Goal: Information Seeking & Learning: Find specific page/section

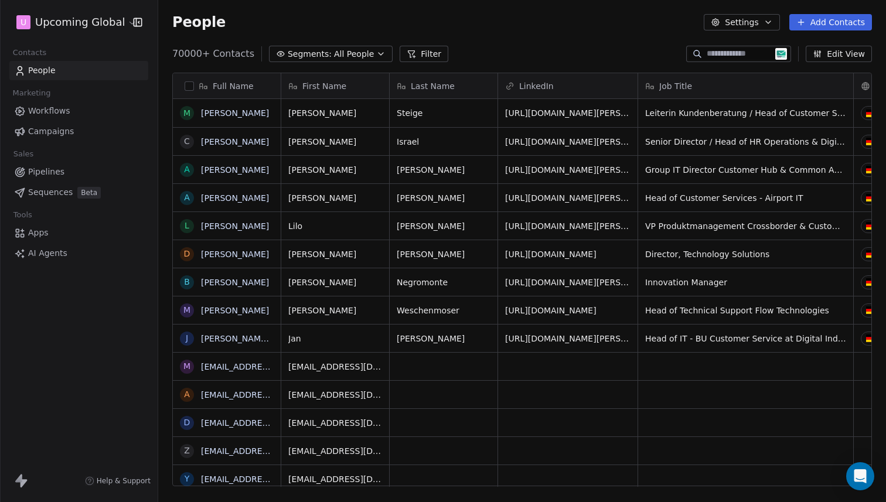
scroll to position [9, 9]
click at [738, 47] on div at bounding box center [738, 54] width 105 height 16
paste input "**********"
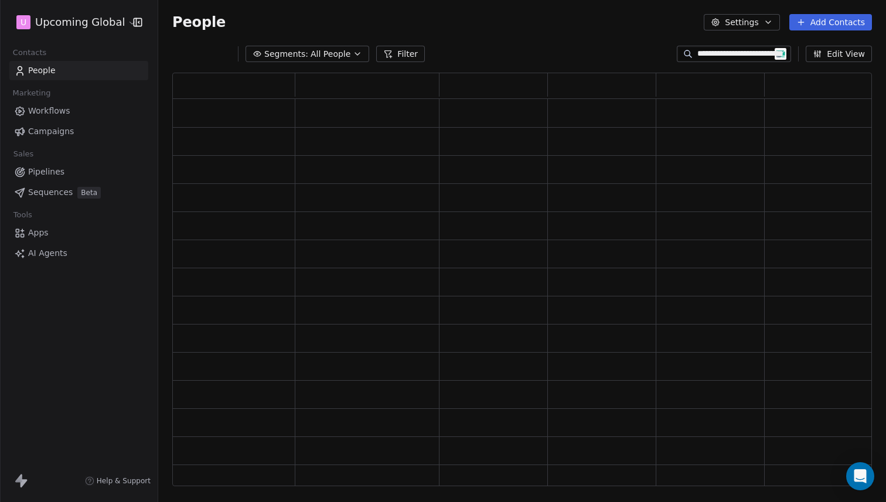
type input "**********"
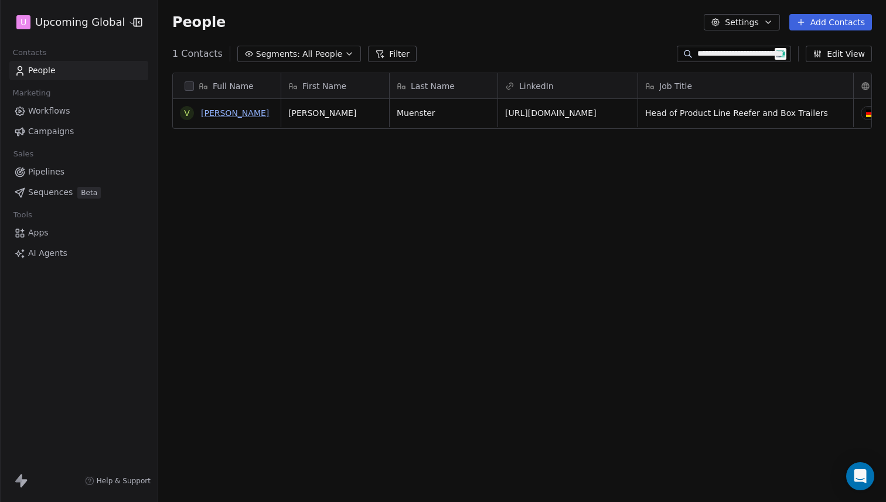
scroll to position [0, 0]
click at [251, 115] on link "[PERSON_NAME]" at bounding box center [235, 112] width 68 height 9
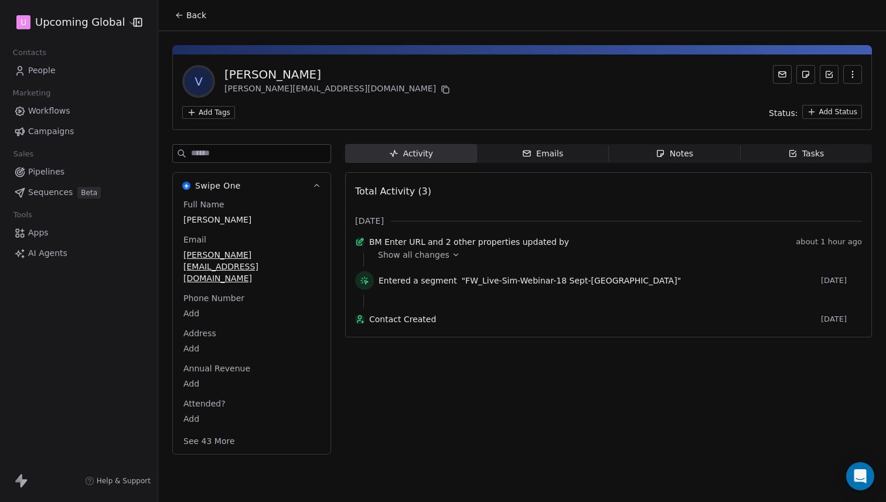
click at [218, 430] on button "See 43 More" at bounding box center [209, 440] width 66 height 21
click at [441, 261] on span "Show all changes" at bounding box center [413, 255] width 71 height 12
click at [196, 19] on span "Back" at bounding box center [196, 15] width 20 height 12
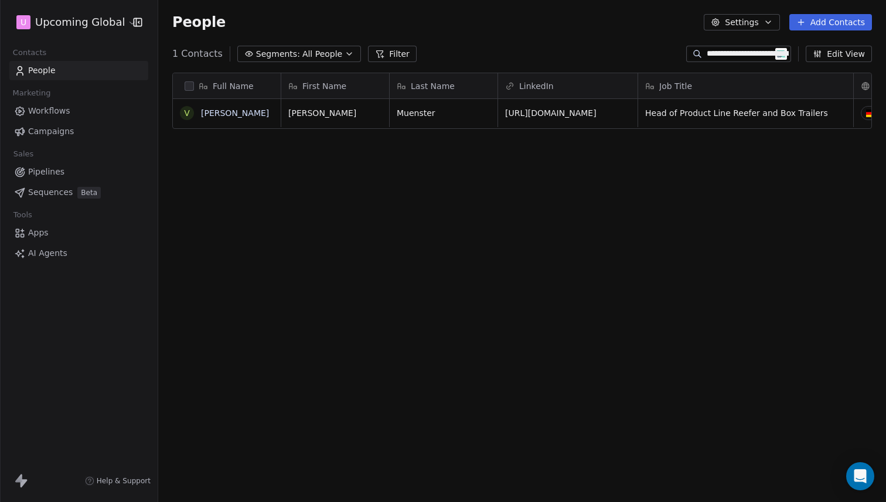
scroll to position [433, 719]
click at [759, 56] on input "**********" at bounding box center [747, 54] width 82 height 12
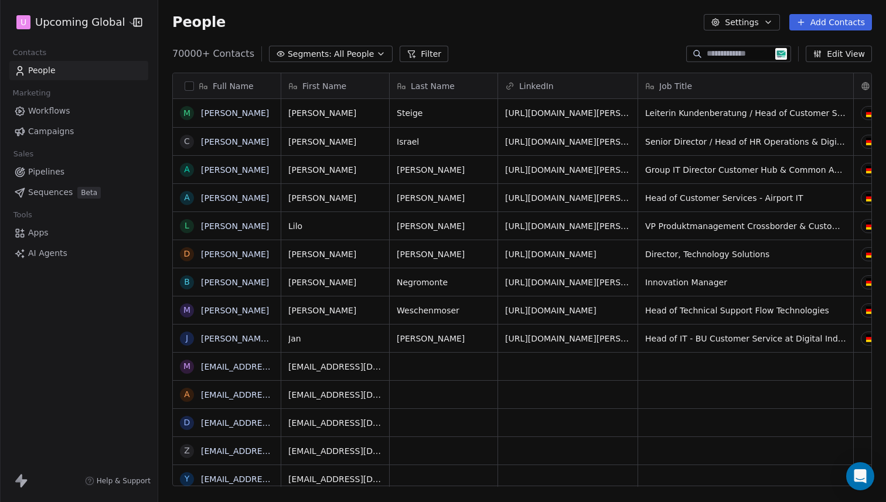
click at [504, 31] on div "People Settings Add Contacts" at bounding box center [521, 22] width 727 height 45
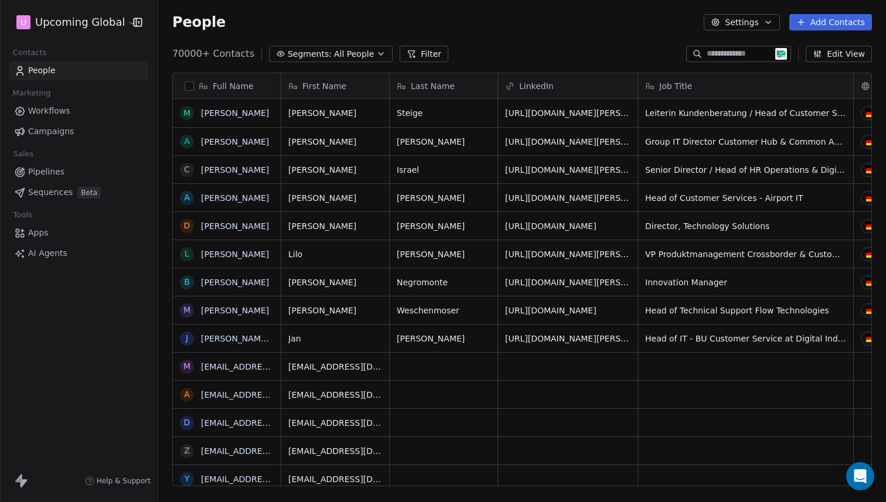
click at [411, 57] on button "Filter" at bounding box center [423, 54] width 49 height 16
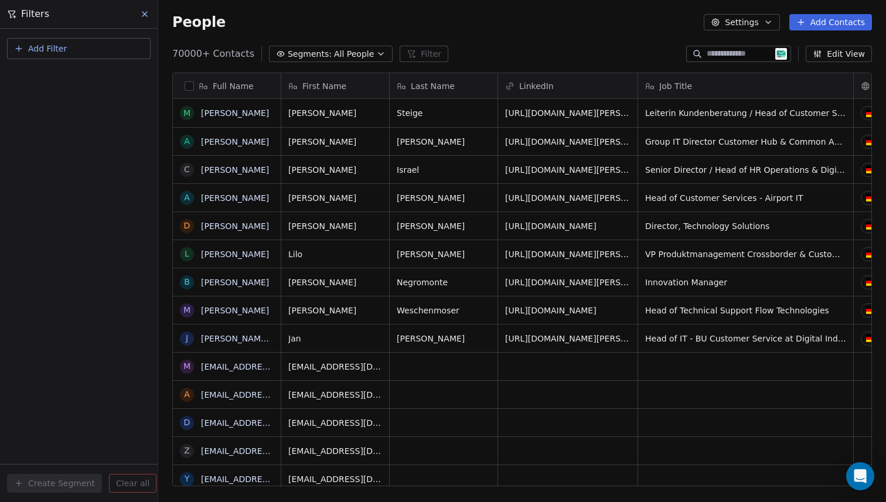
click at [90, 54] on button "Add Filter" at bounding box center [78, 48] width 143 height 21
click at [63, 87] on div "Contact activity" at bounding box center [78, 95] width 133 height 19
click at [76, 52] on html "U Upcoming Global Contacts People Marketing Workflows Campaigns Sales Pipelines…" at bounding box center [443, 251] width 886 height 502
click at [76, 52] on button "Add Filter" at bounding box center [78, 48] width 143 height 21
click at [70, 67] on div "Contact properties" at bounding box center [78, 76] width 133 height 19
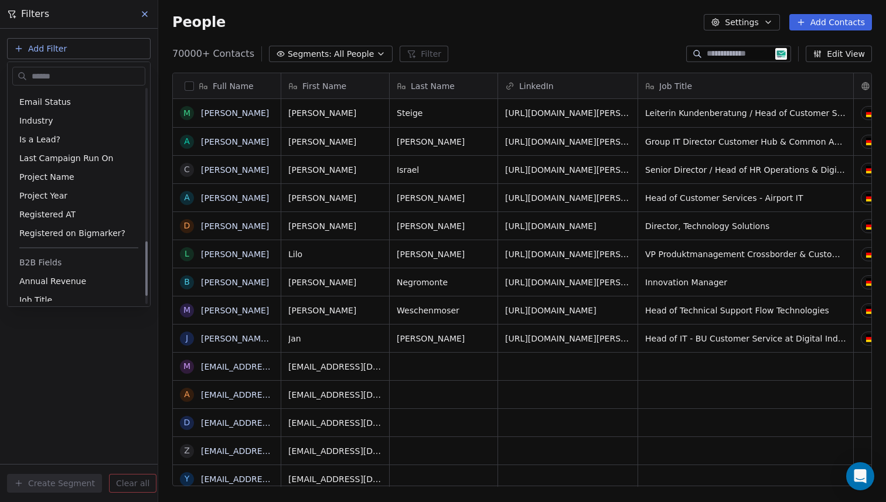
scroll to position [593, 0]
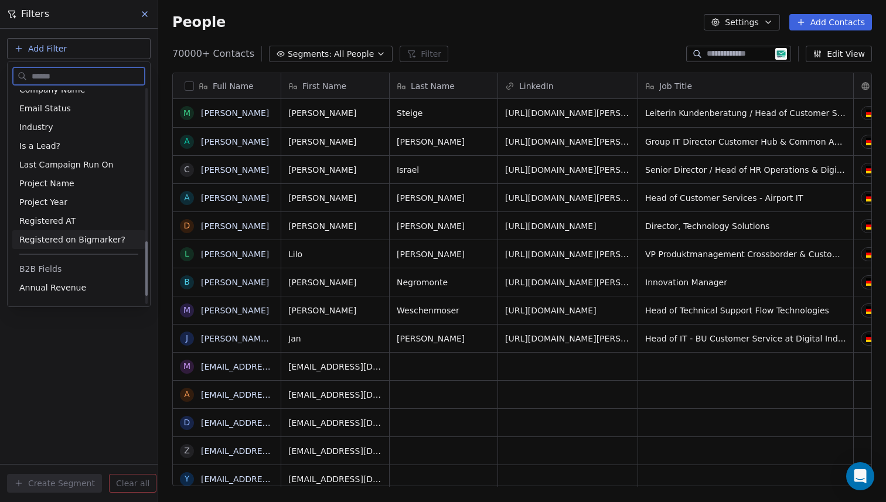
click at [56, 235] on span "Registered on Bigmarker?" at bounding box center [72, 240] width 106 height 12
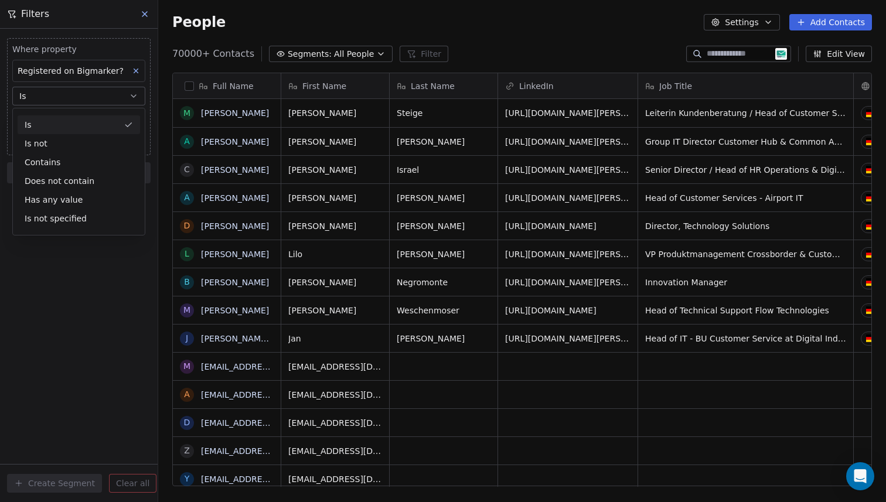
click at [74, 124] on div "Is" at bounding box center [79, 124] width 122 height 19
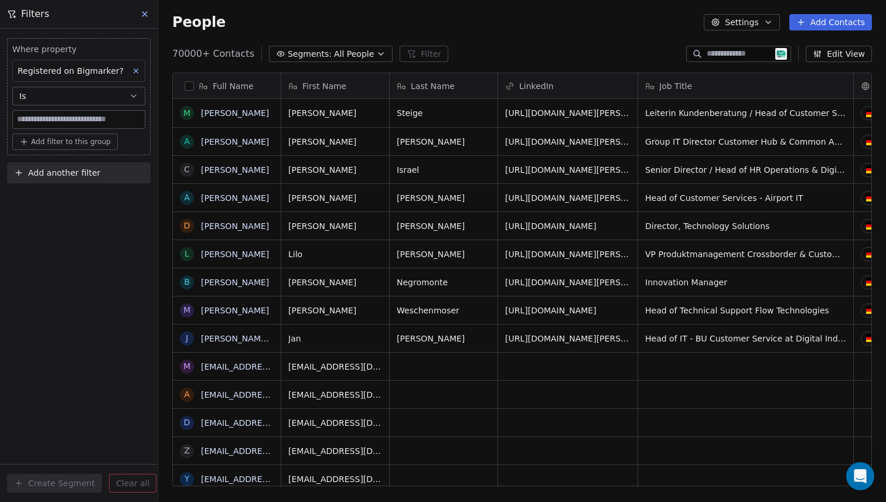
click at [65, 118] on input at bounding box center [79, 120] width 132 height 18
click at [94, 100] on button "Is" at bounding box center [78, 96] width 133 height 19
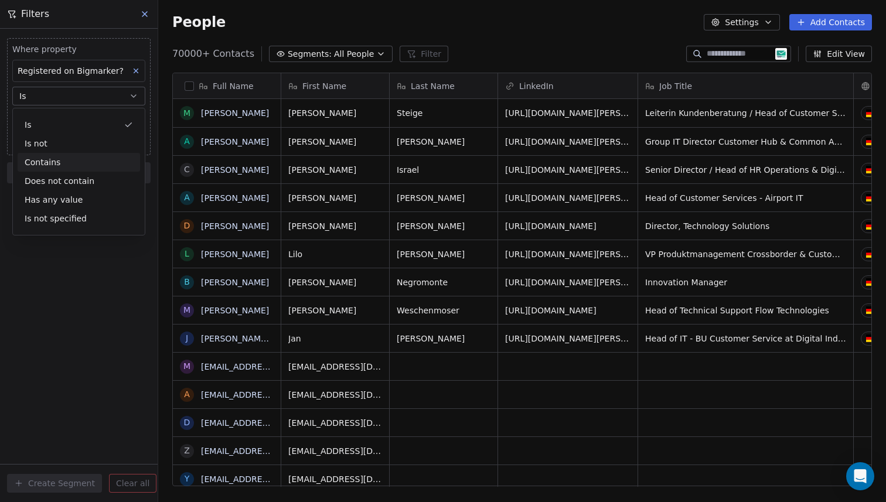
click at [59, 157] on div "Contains" at bounding box center [79, 162] width 122 height 19
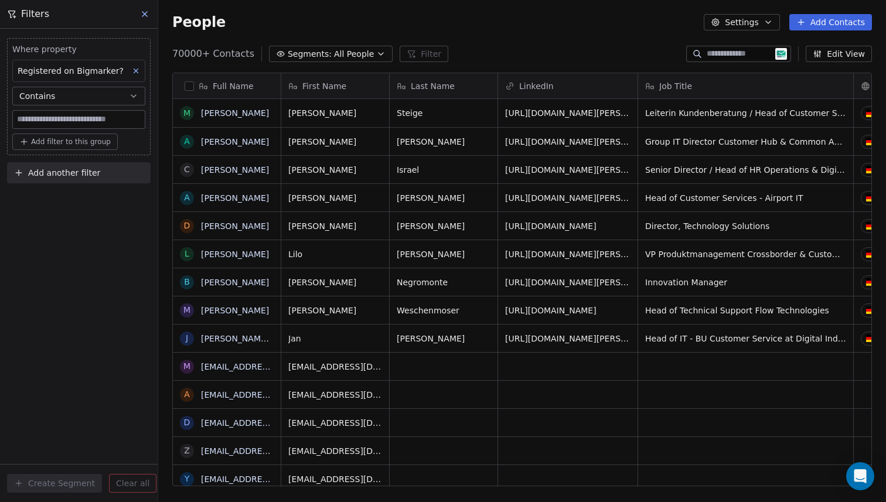
click at [90, 118] on input at bounding box center [79, 120] width 132 height 18
type input "****"
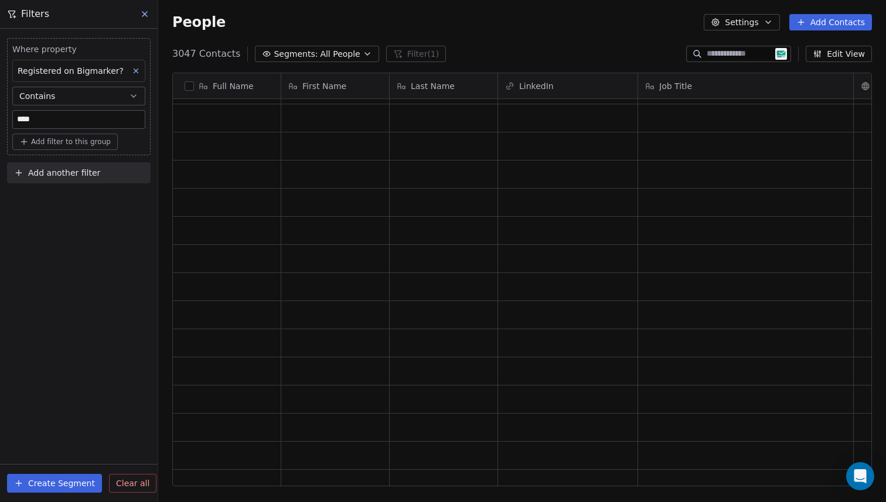
scroll to position [0, 0]
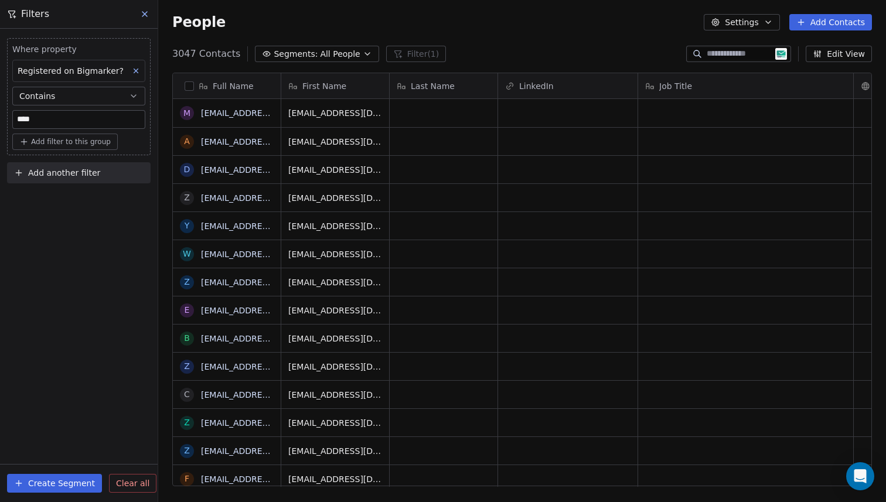
click at [72, 168] on span "Add another filter" at bounding box center [64, 173] width 72 height 12
click at [59, 199] on span "Contact properties" at bounding box center [57, 200] width 76 height 12
type input "********"
click at [82, 141] on span "Add filter to this group" at bounding box center [71, 141] width 80 height 9
click at [61, 164] on span "Contact properties" at bounding box center [63, 167] width 76 height 12
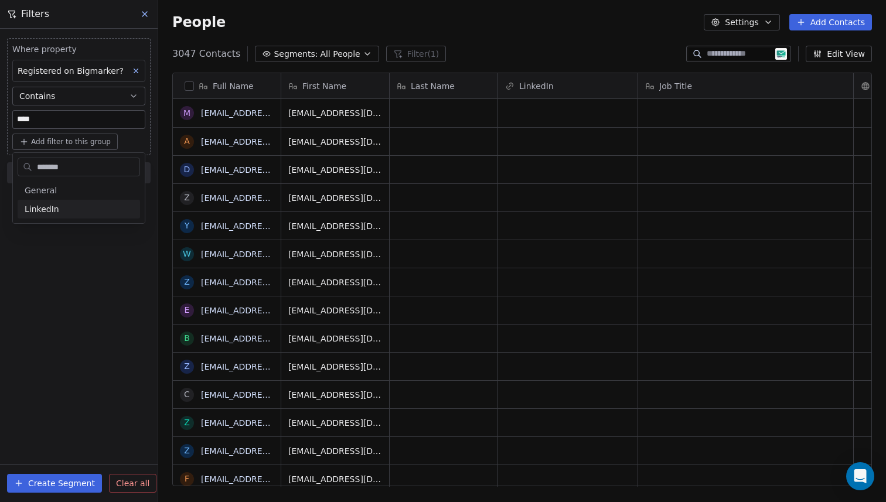
type input "********"
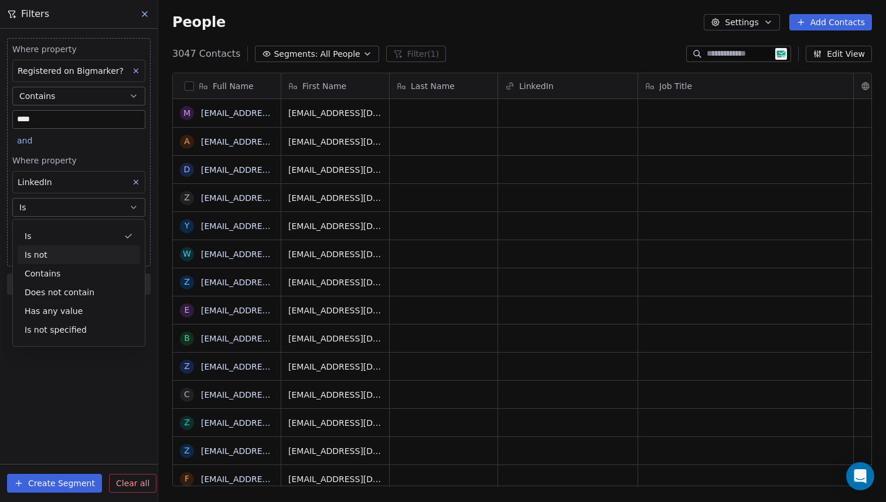
click at [48, 254] on div "Is not" at bounding box center [79, 254] width 122 height 19
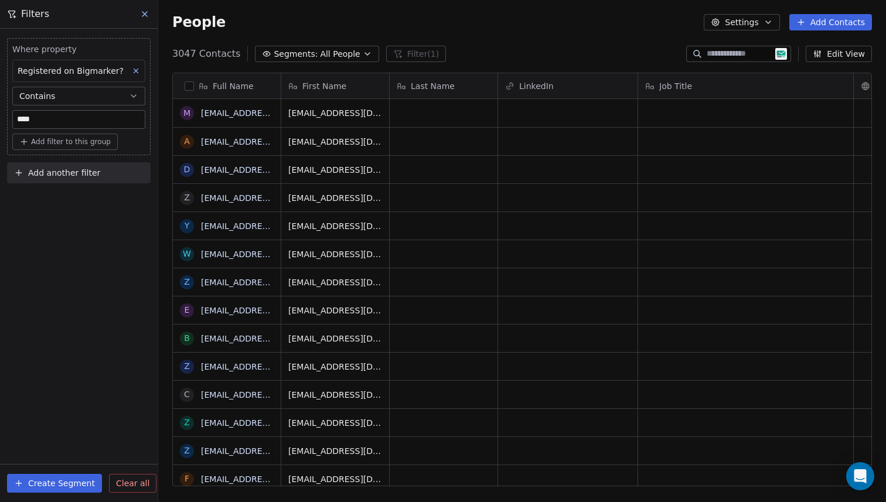
click at [84, 179] on button "Add another filter" at bounding box center [78, 172] width 143 height 21
click at [70, 197] on span "Contact properties" at bounding box center [57, 200] width 76 height 12
type input "********"
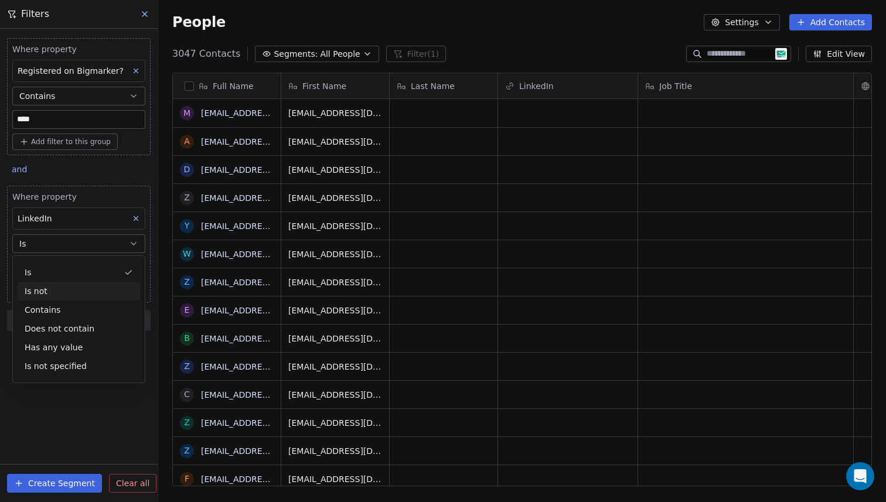
click at [46, 291] on div "Is not" at bounding box center [79, 291] width 122 height 19
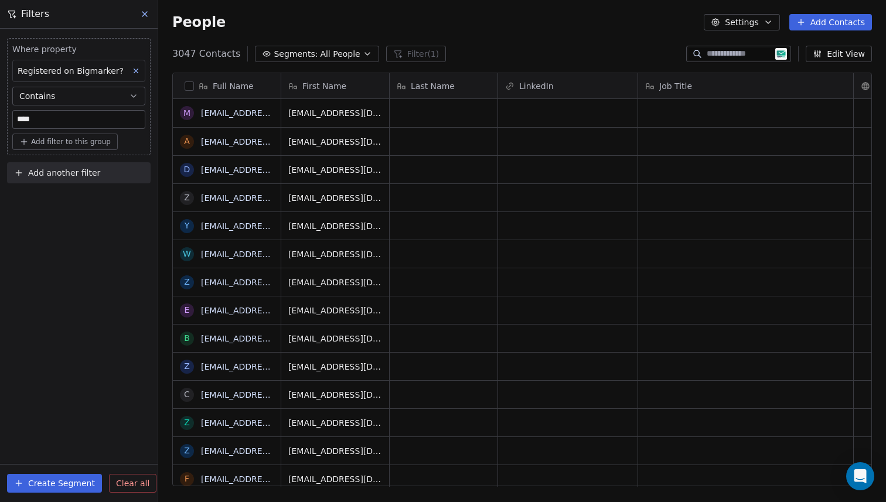
click at [111, 256] on div "Where property Registered on Bigmarker? Contains **** Add filter to this group …" at bounding box center [79, 265] width 158 height 473
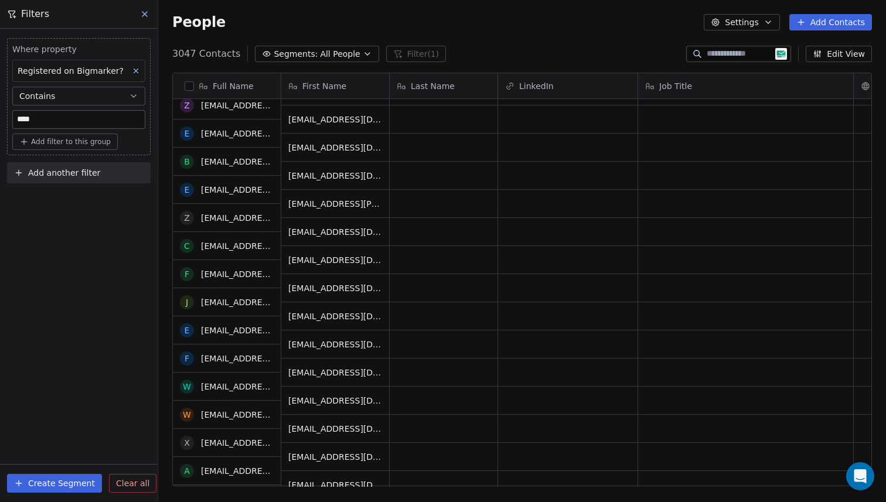
scroll to position [1074, 0]
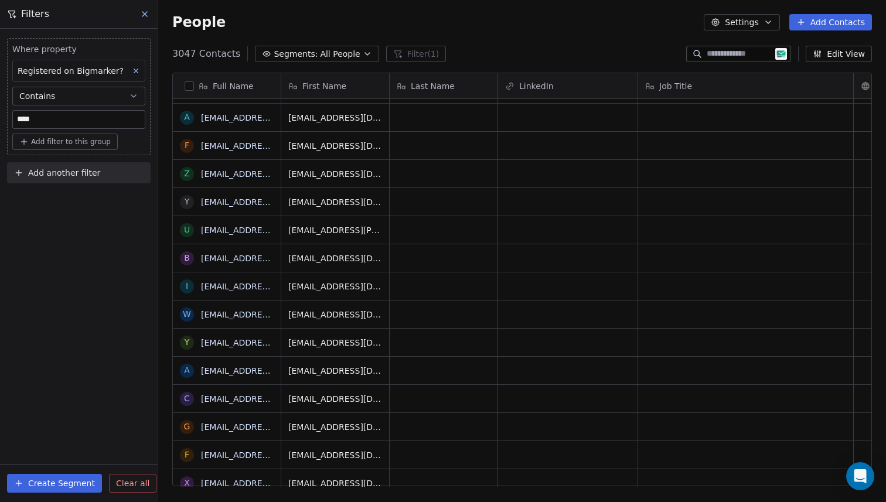
click at [139, 70] on icon at bounding box center [136, 71] width 8 height 8
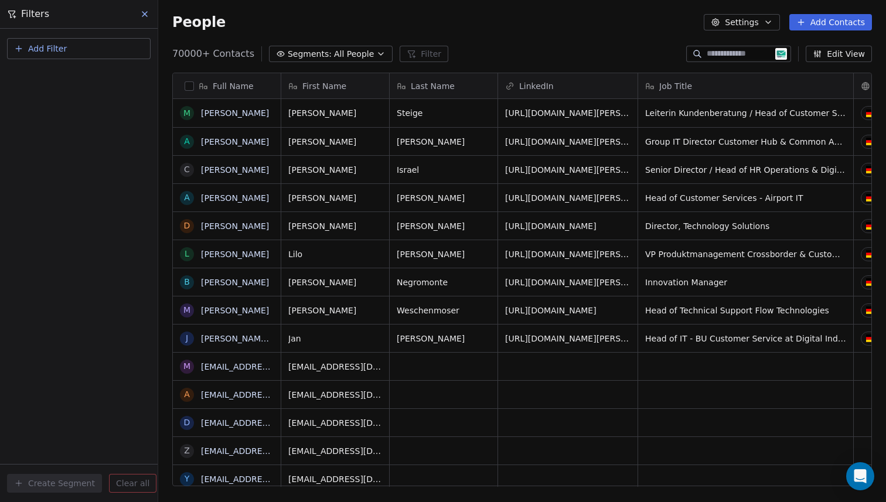
click at [146, 11] on icon at bounding box center [144, 13] width 9 height 9
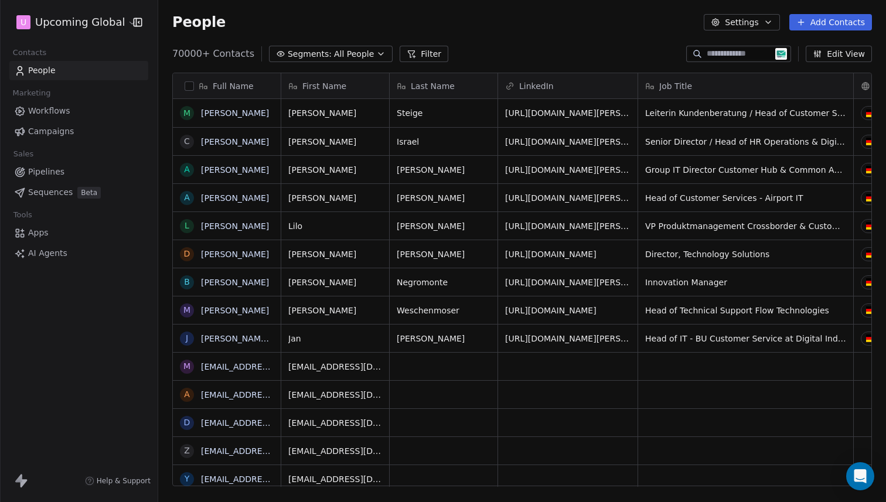
click at [349, 37] on div "People Settings Add Contacts" at bounding box center [521, 22] width 727 height 45
click at [380, 52] on button "Segments: All People" at bounding box center [331, 54] width 124 height 16
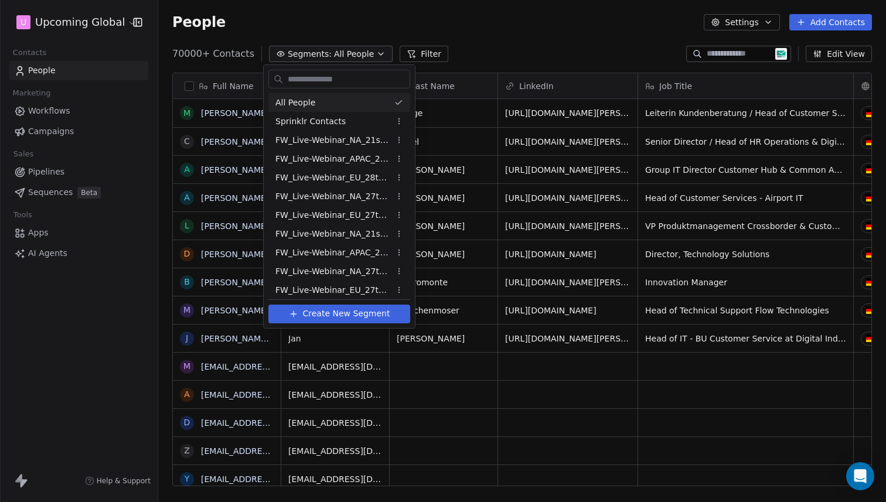
click at [408, 54] on html "U Upcoming Global Contacts People Marketing Workflows Campaigns Sales Pipelines…" at bounding box center [443, 251] width 886 height 502
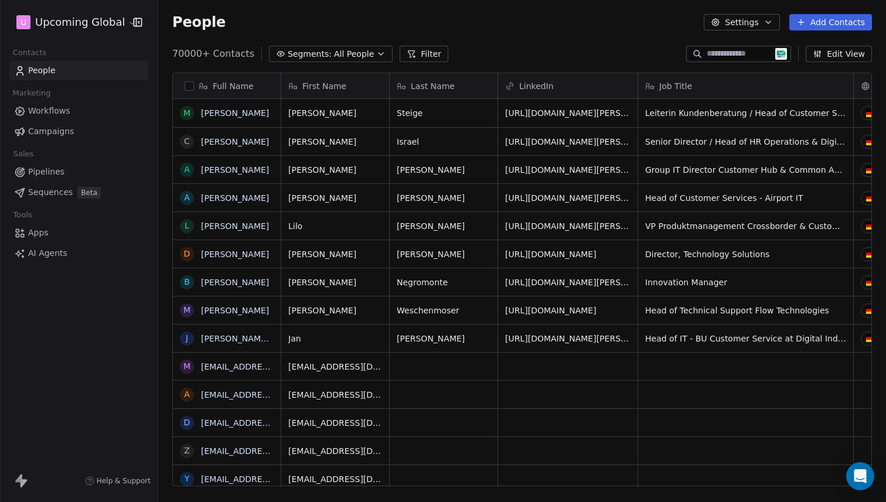
click at [345, 52] on span "All People" at bounding box center [354, 54] width 40 height 12
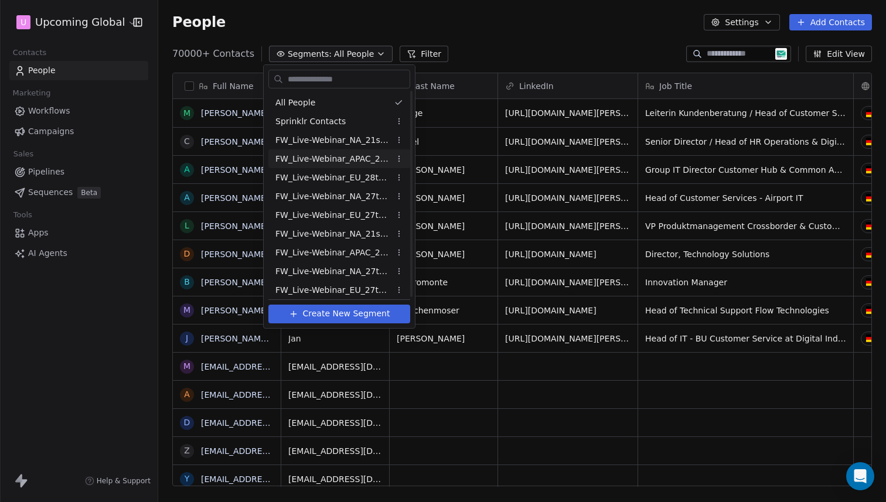
scroll to position [98, 0]
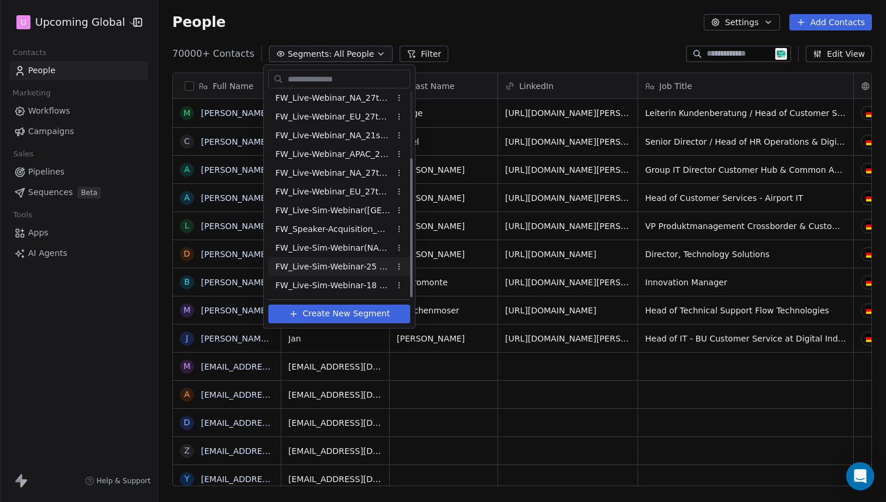
click at [332, 273] on div "FW_Live-Sim-Webinar-25 Sept'25 -[GEOGRAPHIC_DATA] [GEOGRAPHIC_DATA]" at bounding box center [339, 266] width 142 height 19
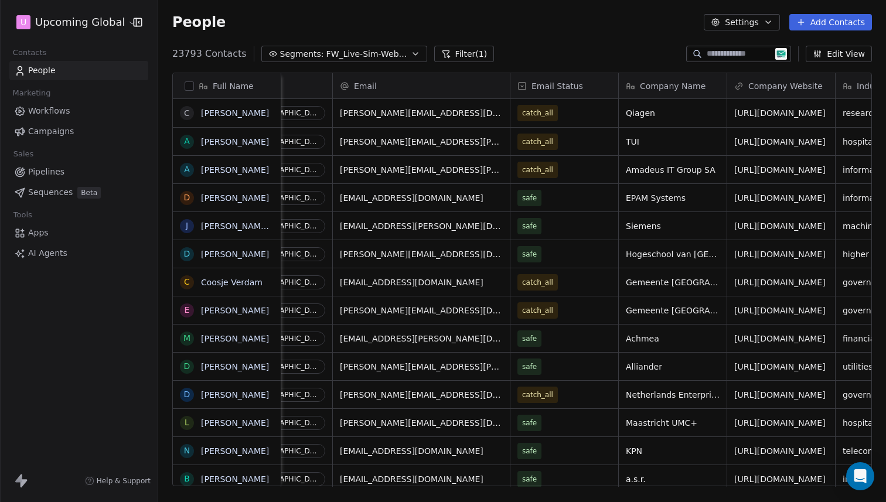
scroll to position [0, 721]
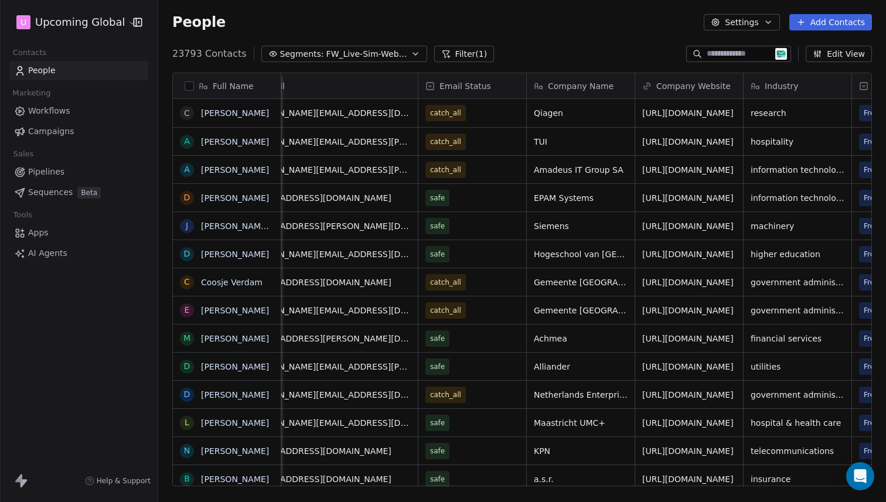
click at [846, 62] on div "23793 Contacts Segments: FW_Live-Sim-Webinar-25 Sept'25 -[GEOGRAPHIC_DATA] [GEO…" at bounding box center [521, 54] width 727 height 19
click at [856, 59] on button "Edit View" at bounding box center [838, 54] width 66 height 16
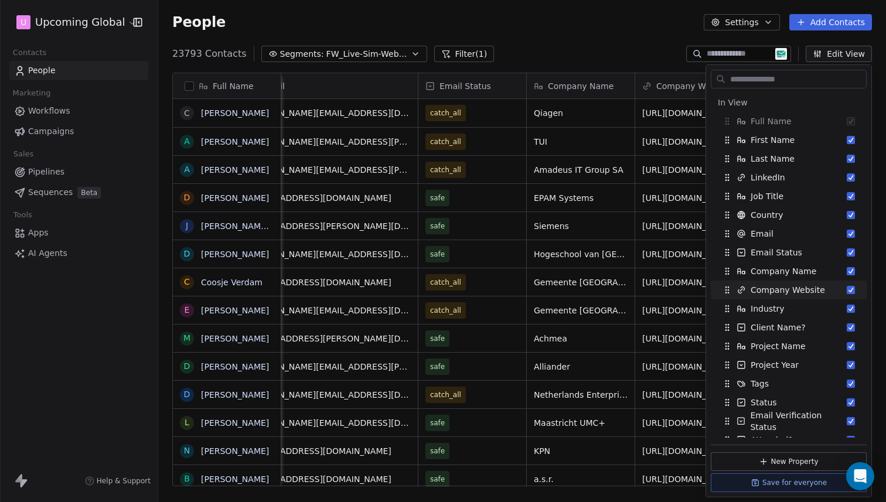
scroll to position [424, 0]
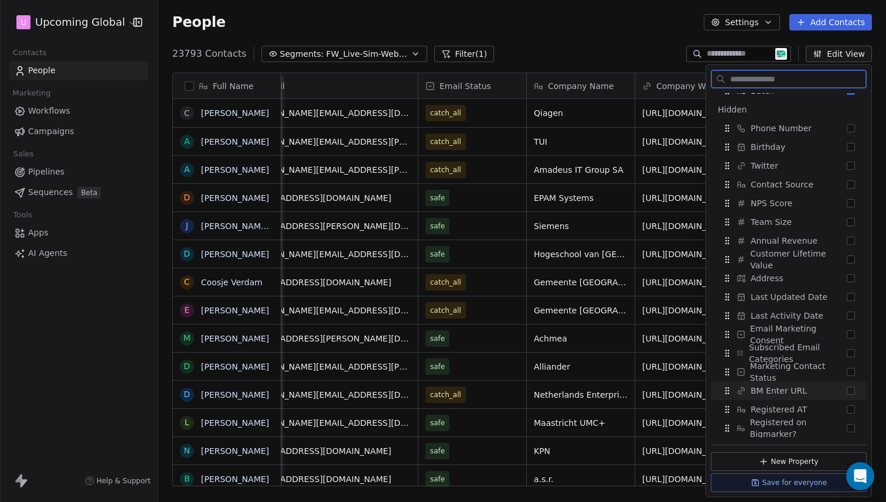
click at [812, 390] on div "BM Enter URL" at bounding box center [788, 390] width 146 height 19
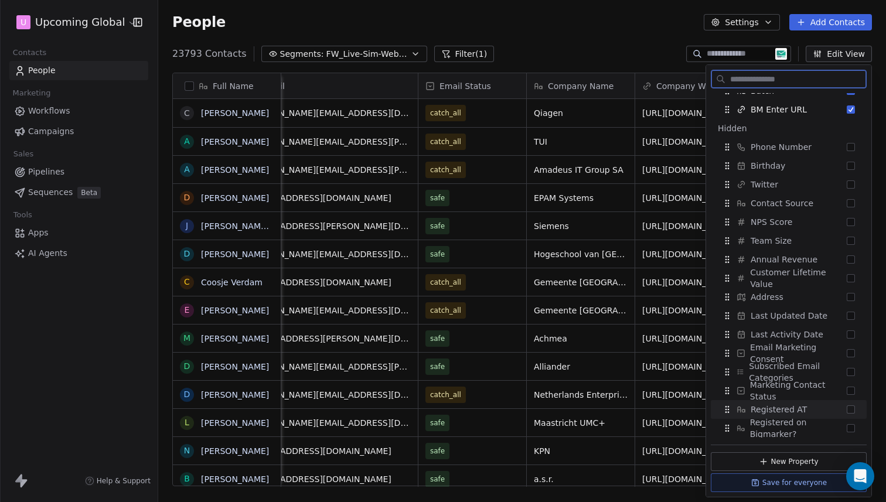
click at [801, 412] on span "Registered AT" at bounding box center [778, 410] width 56 height 12
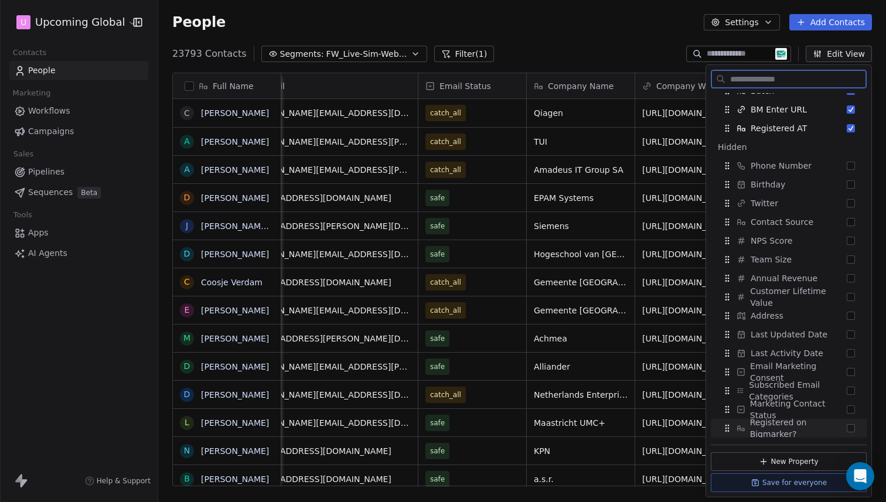
click at [789, 425] on span "Registered on Bigmarker?" at bounding box center [798, 427] width 97 height 23
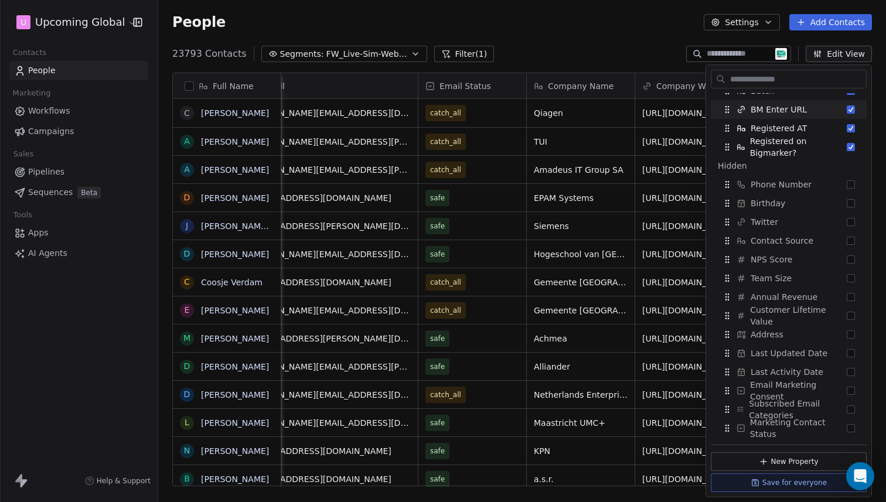
click at [661, 50] on div "23793 Contacts Segments: FW_Live-Sim-Webinar-25 Sept'25 -[GEOGRAPHIC_DATA] [GEO…" at bounding box center [521, 54] width 727 height 19
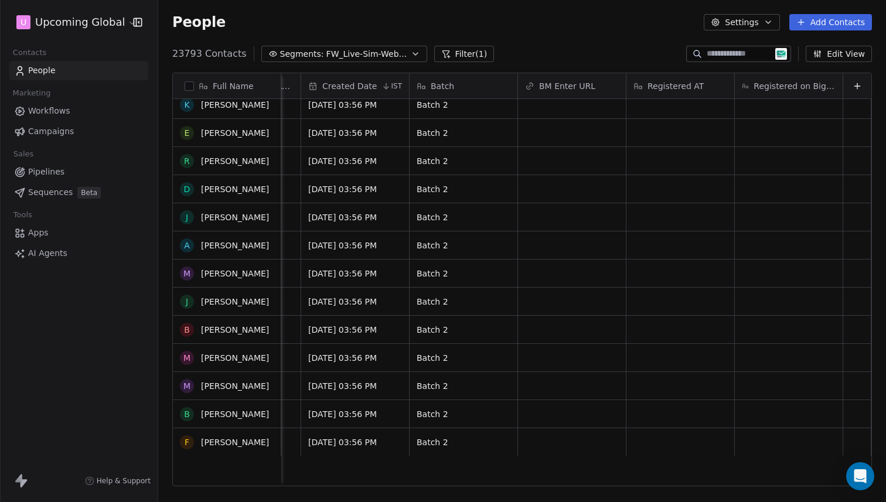
scroll to position [893, 0]
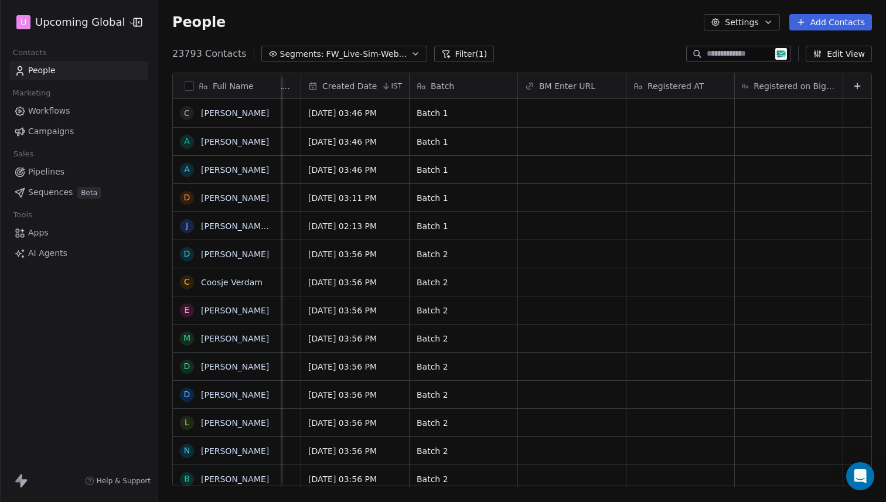
click at [453, 63] on div "Full Name C [PERSON_NAME] A [PERSON_NAME] A [PERSON_NAME] D [PERSON_NAME] J [PE…" at bounding box center [521, 284] width 727 height 442
click at [460, 60] on button "Filter (1)" at bounding box center [464, 54] width 60 height 16
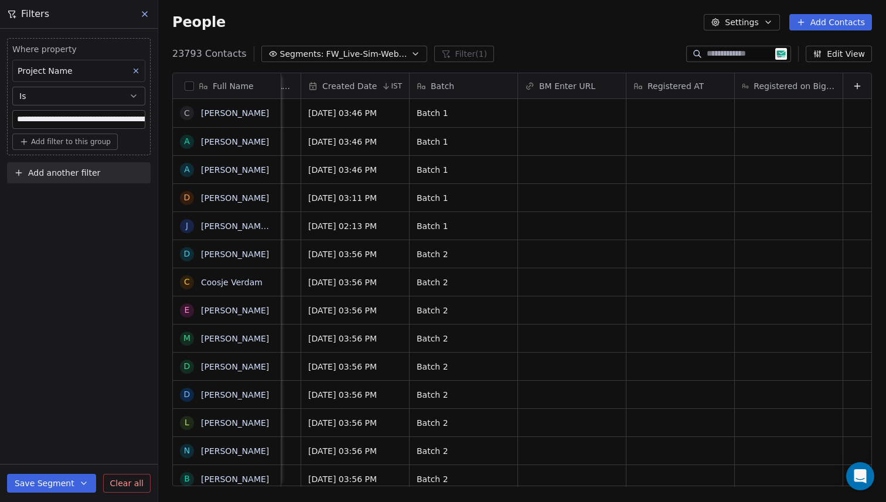
click at [78, 182] on button "Add another filter" at bounding box center [78, 172] width 143 height 21
click at [81, 198] on span "Contact properties" at bounding box center [57, 200] width 76 height 12
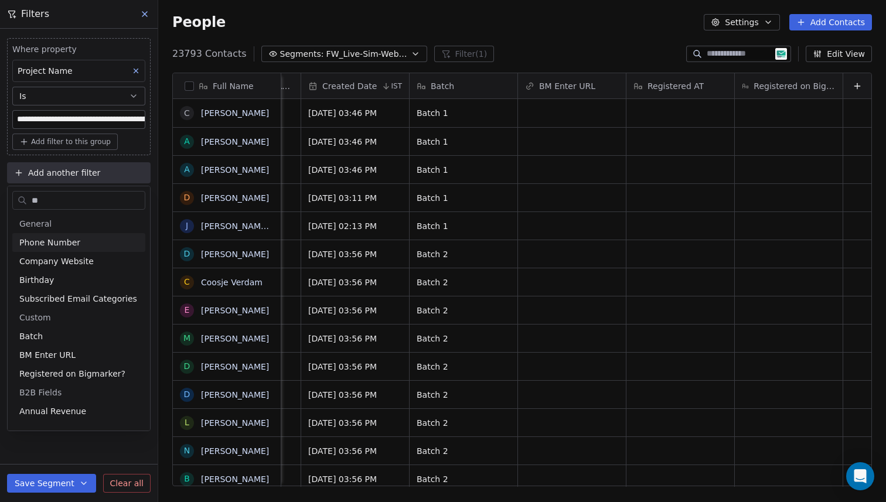
type input "***"
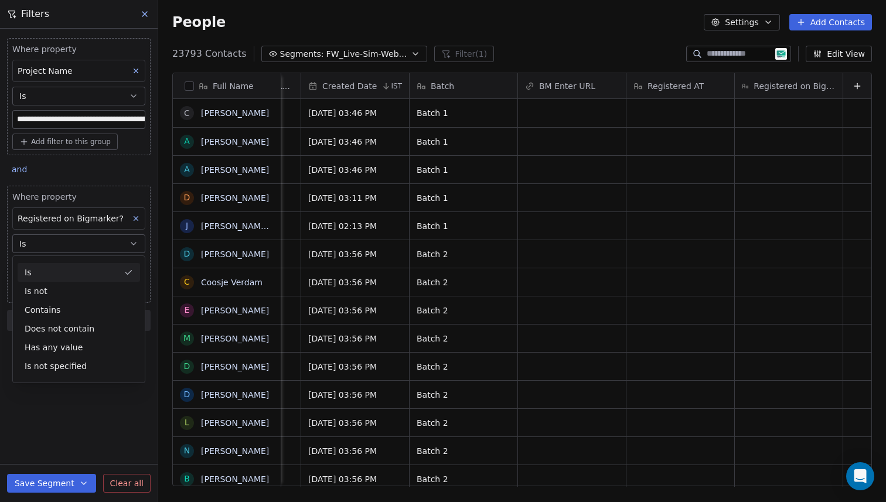
click at [74, 270] on div "Is" at bounding box center [79, 272] width 122 height 19
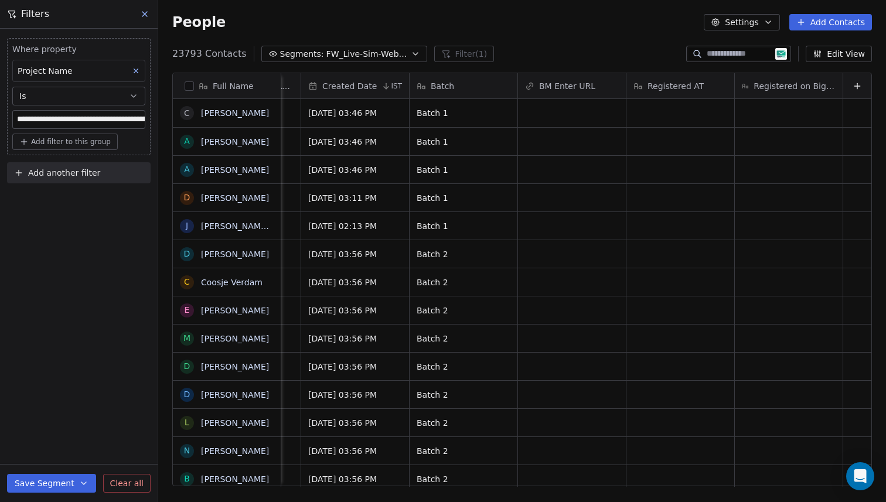
click at [119, 224] on div "**********" at bounding box center [79, 265] width 158 height 473
click at [158, 16] on div "People Settings Add Contacts" at bounding box center [521, 22] width 727 height 45
click at [145, 16] on icon at bounding box center [144, 13] width 9 height 9
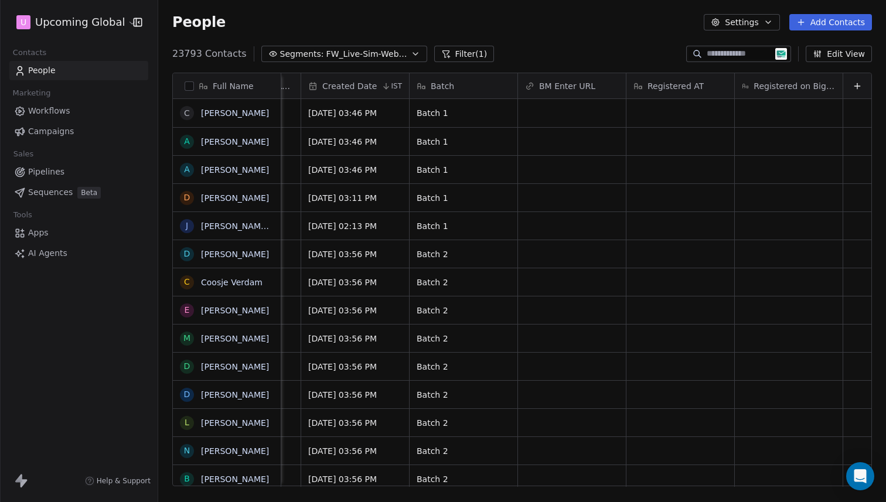
click at [416, 14] on div "People Settings Add Contacts" at bounding box center [521, 22] width 699 height 16
